Goal: Task Accomplishment & Management: Use online tool/utility

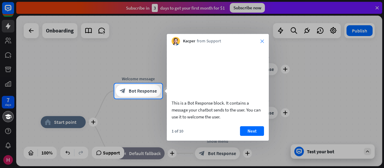
click at [263, 40] on icon "close" at bounding box center [262, 41] width 4 height 4
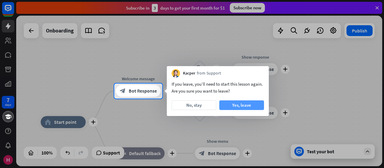
click at [237, 106] on button "Yes, leave" at bounding box center [241, 105] width 45 height 10
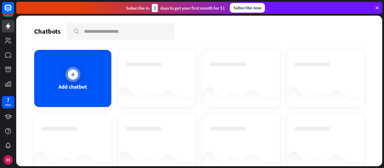
click at [63, 89] on div "Add chatbot" at bounding box center [72, 86] width 28 height 7
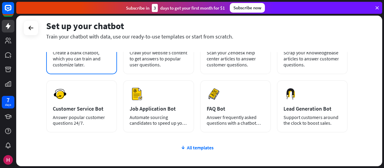
scroll to position [60, 0]
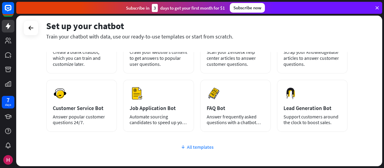
click at [191, 147] on div "All templates" at bounding box center [196, 147] width 301 height 6
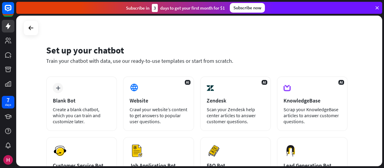
scroll to position [0, 0]
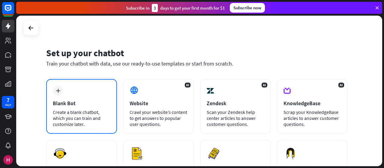
click at [87, 99] on div "Blank Bot" at bounding box center [82, 102] width 58 height 7
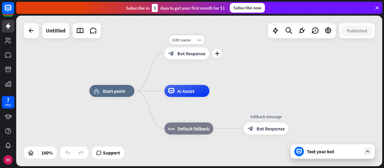
click at [194, 55] on span "Bot Response" at bounding box center [191, 53] width 28 height 6
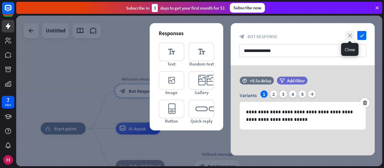
click at [349, 37] on icon "close" at bounding box center [349, 35] width 9 height 9
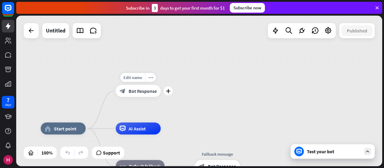
click at [138, 92] on span "Bot Response" at bounding box center [143, 91] width 28 height 6
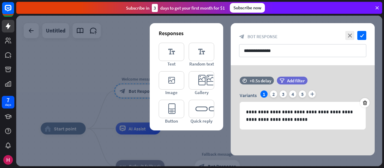
drag, startPoint x: 117, startPoint y: 126, endPoint x: 127, endPoint y: 126, distance: 10.5
click at [117, 126] on div at bounding box center [199, 91] width 366 height 150
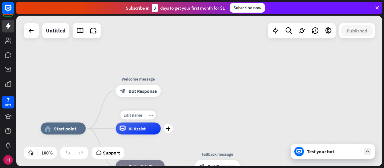
click at [134, 127] on span "AI Assist" at bounding box center [137, 128] width 17 height 6
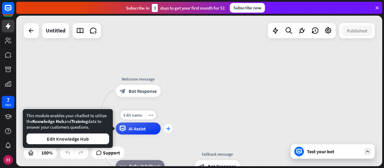
click at [169, 128] on icon "plus" at bounding box center [168, 128] width 4 height 4
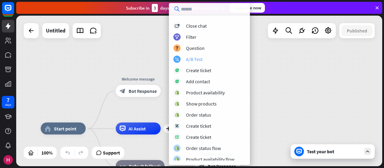
scroll to position [155, 0]
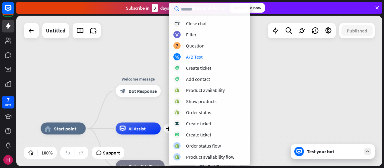
click at [301, 67] on div "home_2 Start point Welcome message block_bot_response Bot Response plus AI Assi…" at bounding box center [199, 91] width 366 height 150
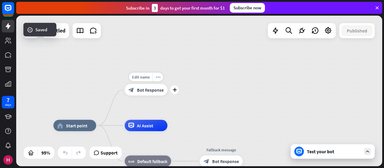
click at [145, 90] on span "Bot Response" at bounding box center [150, 90] width 27 height 6
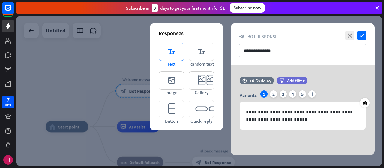
click at [181, 51] on icon "editor_text" at bounding box center [171, 52] width 25 height 18
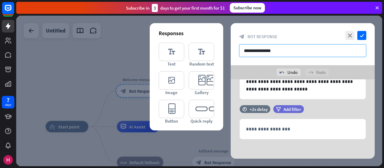
scroll to position [46, 0]
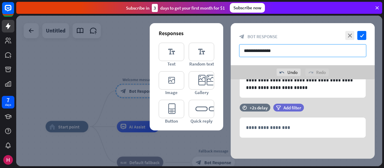
click at [276, 50] on input "**********" at bounding box center [302, 50] width 127 height 13
drag, startPoint x: 298, startPoint y: 50, endPoint x: 149, endPoint y: 54, distance: 148.4
click at [149, 54] on div "**********" at bounding box center [199, 91] width 366 height 150
click at [294, 98] on div "**********" at bounding box center [302, 74] width 144 height 59
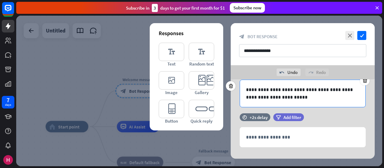
scroll to position [16, 0]
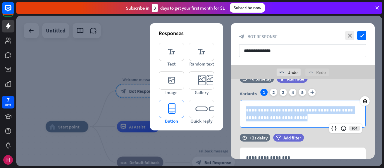
drag, startPoint x: 288, startPoint y: 118, endPoint x: 170, endPoint y: 104, distance: 119.0
click at [230, 104] on div "**********" at bounding box center [302, 125] width 144 height 125
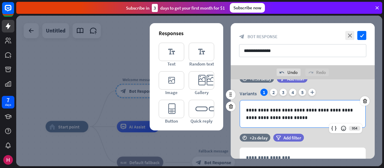
scroll to position [0, 0]
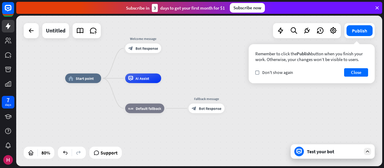
drag, startPoint x: 202, startPoint y: 77, endPoint x: 191, endPoint y: 37, distance: 41.4
click at [191, 37] on div "home_2 Start point Welcome message block_bot_response Bot Response AI Assist bl…" at bounding box center [199, 91] width 366 height 150
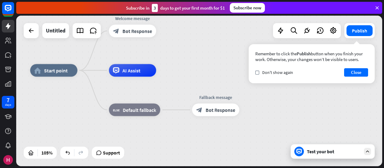
click at [322, 155] on div "Test your bot" at bounding box center [332, 151] width 84 height 14
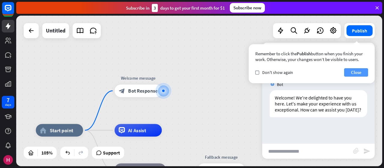
click at [361, 70] on button "Close" at bounding box center [356, 72] width 24 height 8
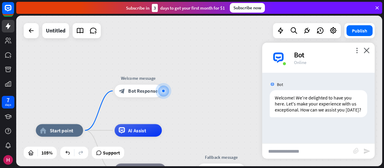
click at [307, 144] on input "text" at bounding box center [307, 150] width 91 height 15
click at [307, 147] on input "text" at bounding box center [307, 150] width 91 height 15
type input "*"
type input "**********"
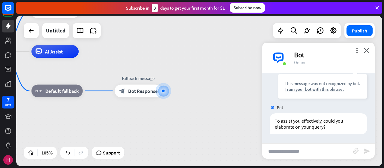
scroll to position [85, 0]
type input "**********"
